Goal: Find specific page/section: Find specific page/section

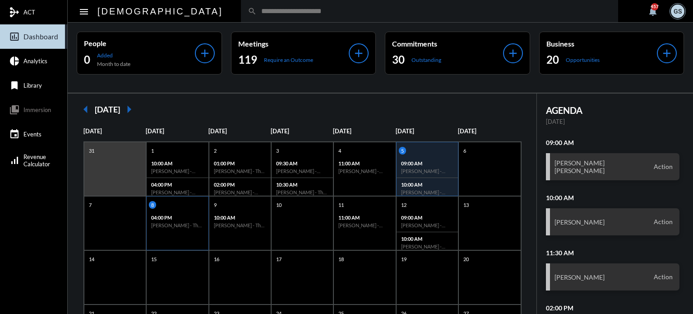
click at [186, 212] on div "04:00 PM [PERSON_NAME] - The Philosophy" at bounding box center [177, 221] width 61 height 21
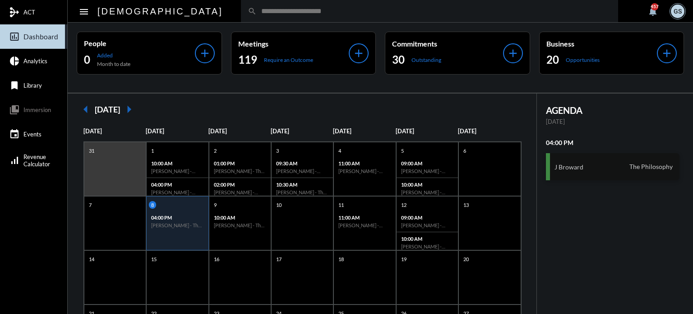
click at [576, 170] on div "[PERSON_NAME] The Philosophy" at bounding box center [613, 166] width 134 height 27
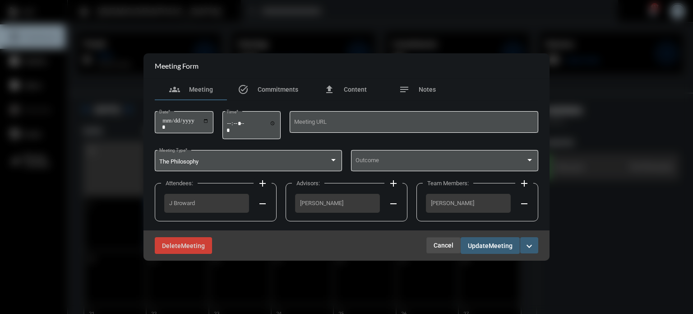
click at [440, 245] on span "Cancel" at bounding box center [444, 244] width 20 height 7
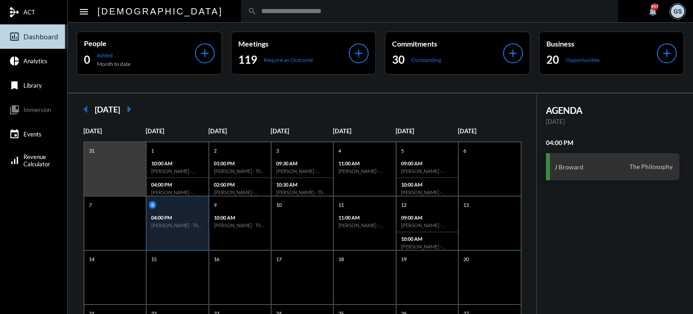
click at [291, 6] on div "search" at bounding box center [429, 11] width 377 height 22
click at [271, 15] on div "search" at bounding box center [429, 11] width 377 height 22
click at [257, 9] on input "text" at bounding box center [434, 11] width 355 height 8
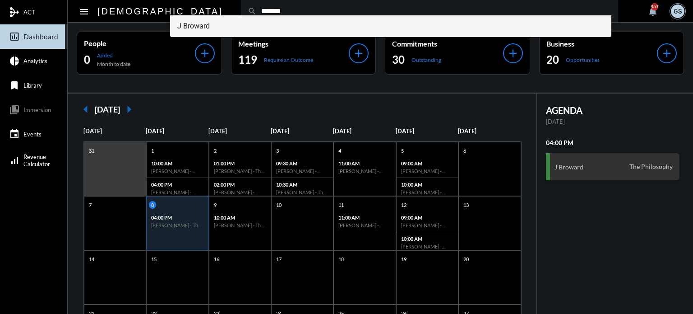
type input "*******"
click at [222, 23] on span "J Broward" at bounding box center [390, 26] width 427 height 22
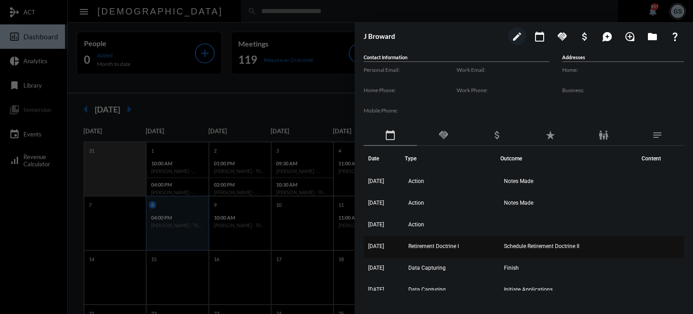
scroll to position [76, 0]
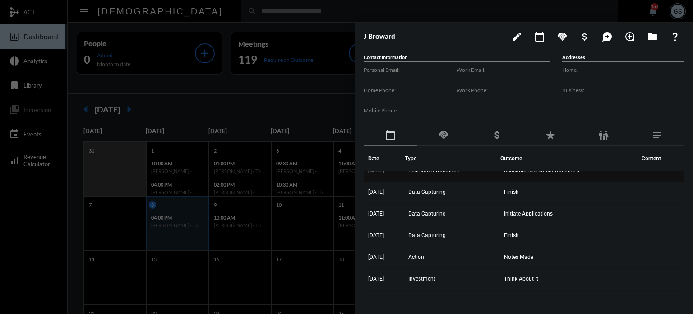
drag, startPoint x: 553, startPoint y: 277, endPoint x: 366, endPoint y: 173, distance: 213.3
click at [366, 173] on tbody "5/28/25 Action Notes Made 4/10/25 Action Notes Made 3/20/25 Action 2/19/25 Reti…" at bounding box center [524, 192] width 320 height 195
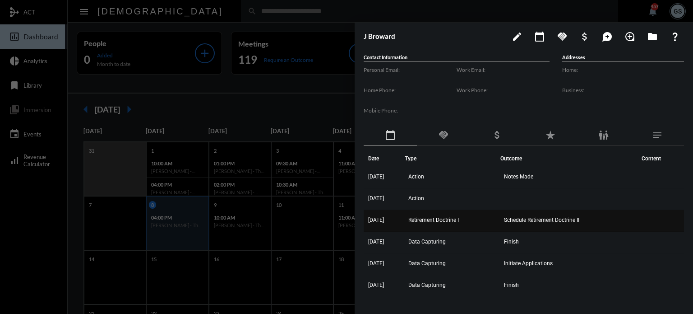
scroll to position [23, 0]
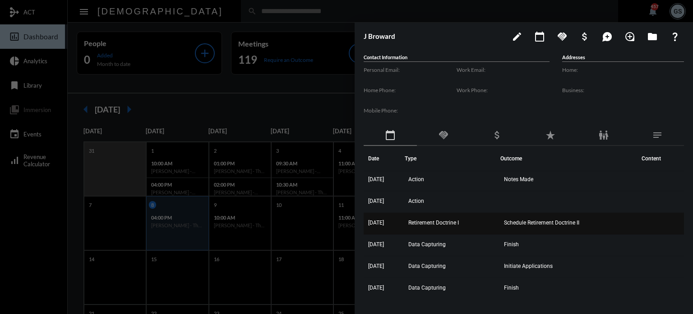
copy tbody "2/19/25 Retirement Doctrine I Schedule Retirement Doctrine II 1/22/25 Data Capt…"
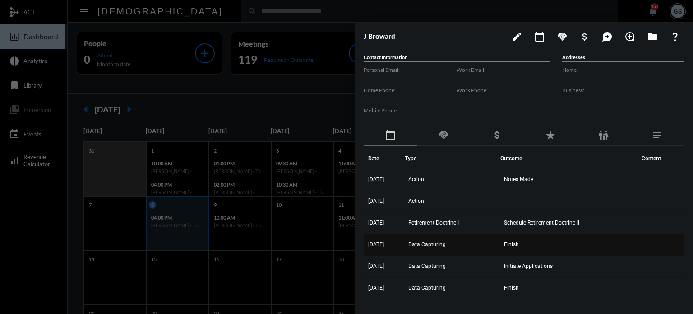
click at [498, 253] on td "Data Capturing" at bounding box center [453, 245] width 96 height 22
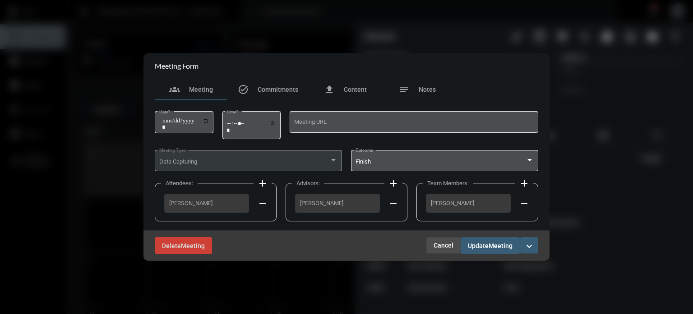
click at [441, 244] on span "Cancel" at bounding box center [444, 244] width 20 height 7
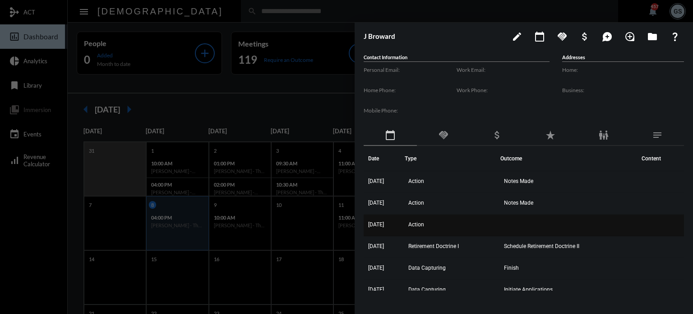
scroll to position [0, 0]
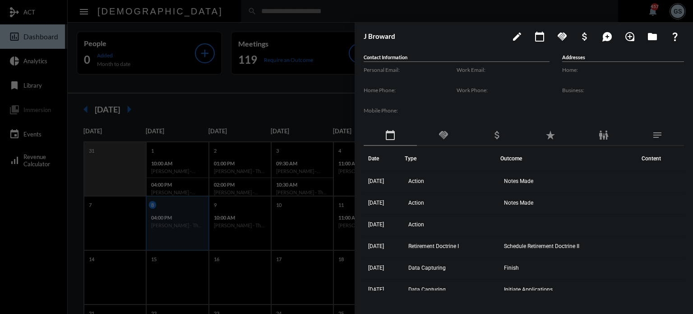
click at [295, 30] on div at bounding box center [346, 157] width 693 height 314
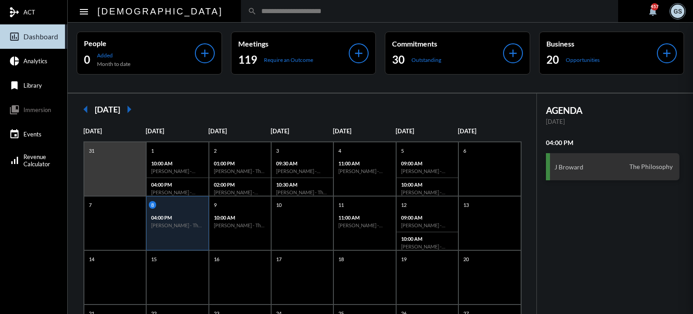
click at [295, 30] on mat-sidenav-container "mediation ACT insert_chart_outlined Dashboard pie_chart Analytics bookmark Libr…" at bounding box center [346, 157] width 693 height 314
click at [274, 21] on div "search" at bounding box center [429, 11] width 377 height 22
click at [260, 14] on input "text" at bounding box center [434, 11] width 355 height 8
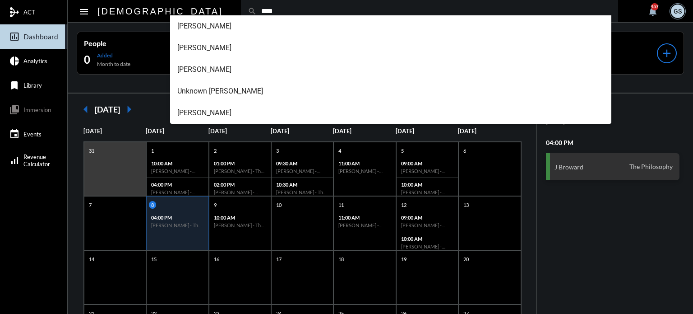
type input "****"
